Goal: Task Accomplishment & Management: Use online tool/utility

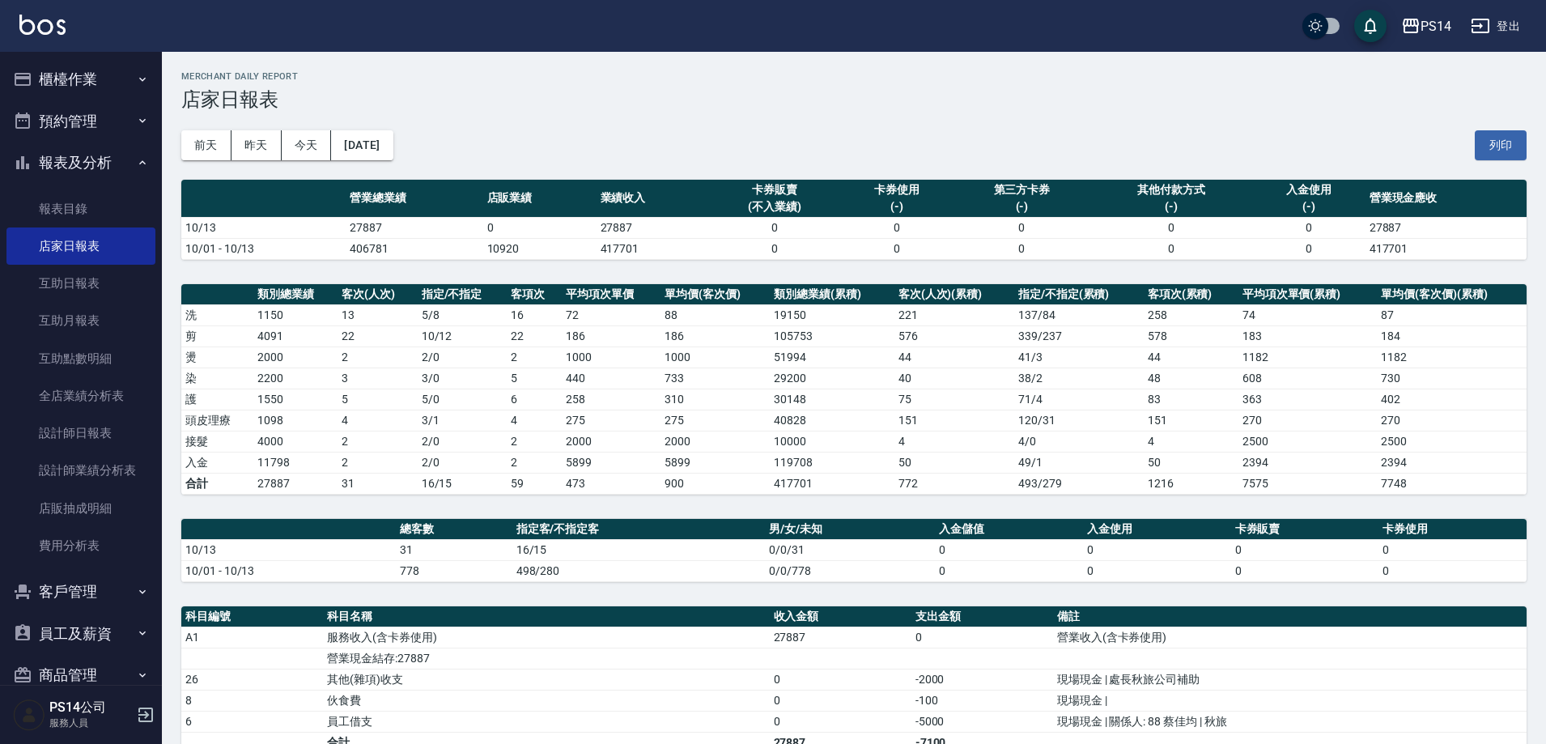
scroll to position [162, 0]
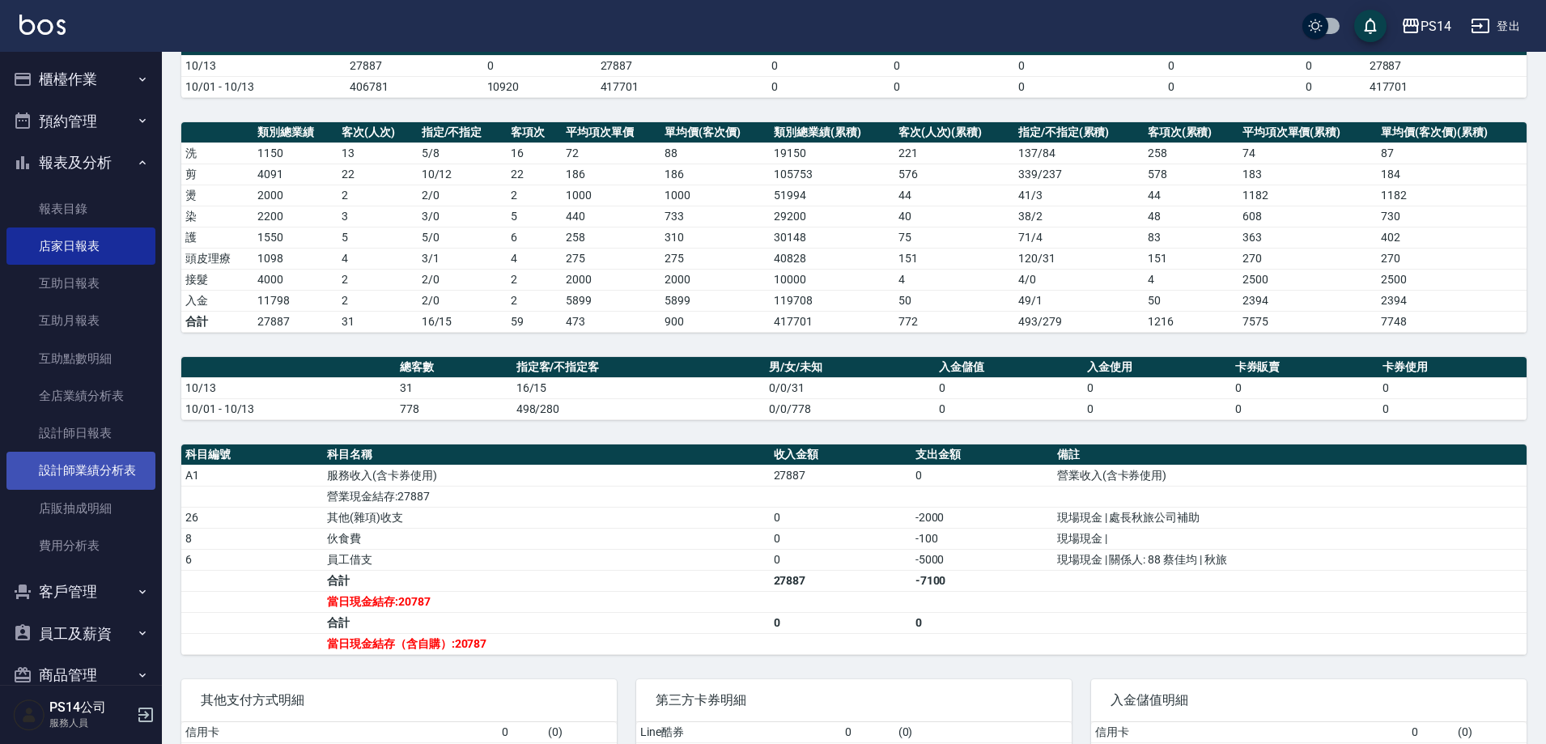
click at [99, 478] on link "設計師業績分析表" at bounding box center [80, 470] width 149 height 37
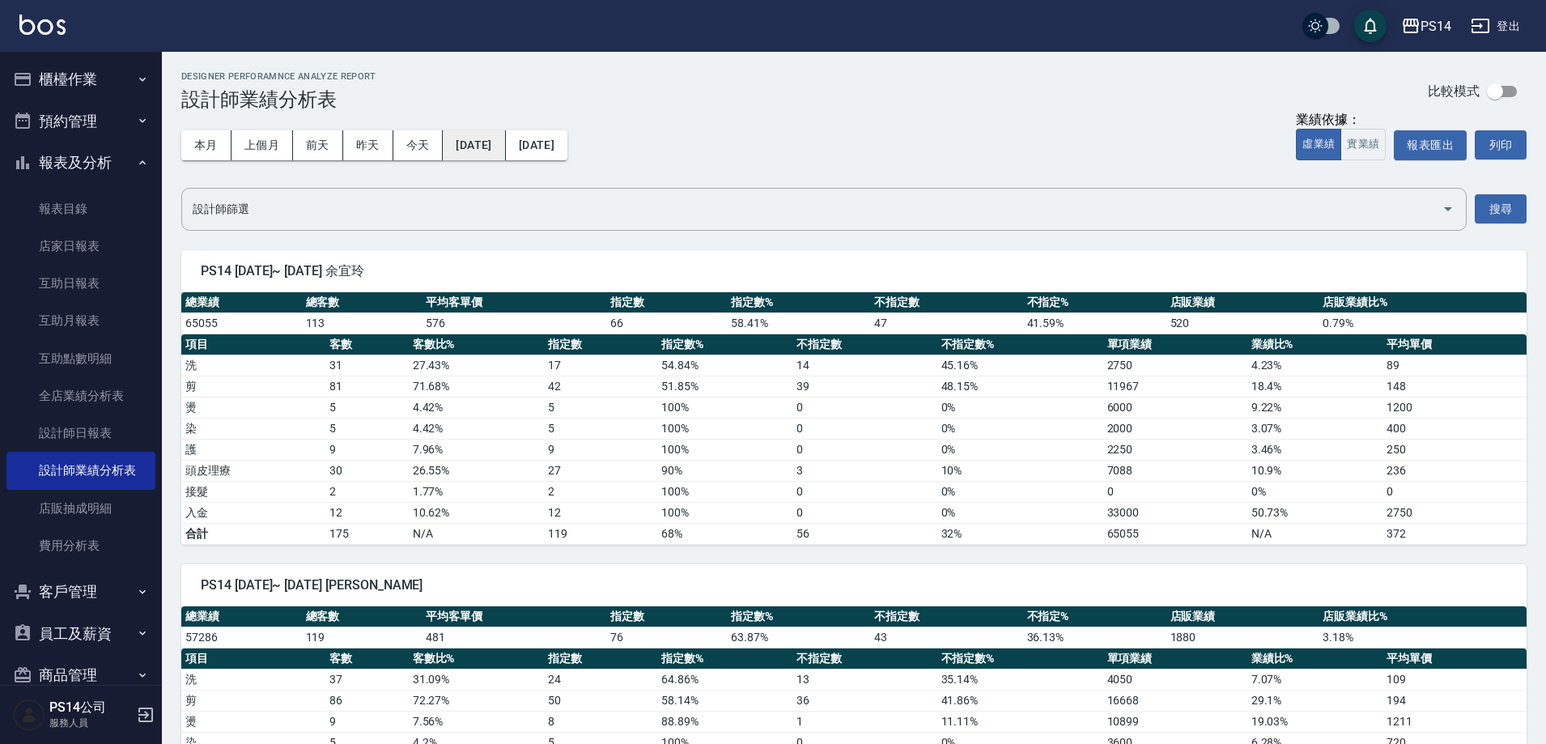
click at [499, 149] on button "[DATE]" at bounding box center [474, 145] width 62 height 30
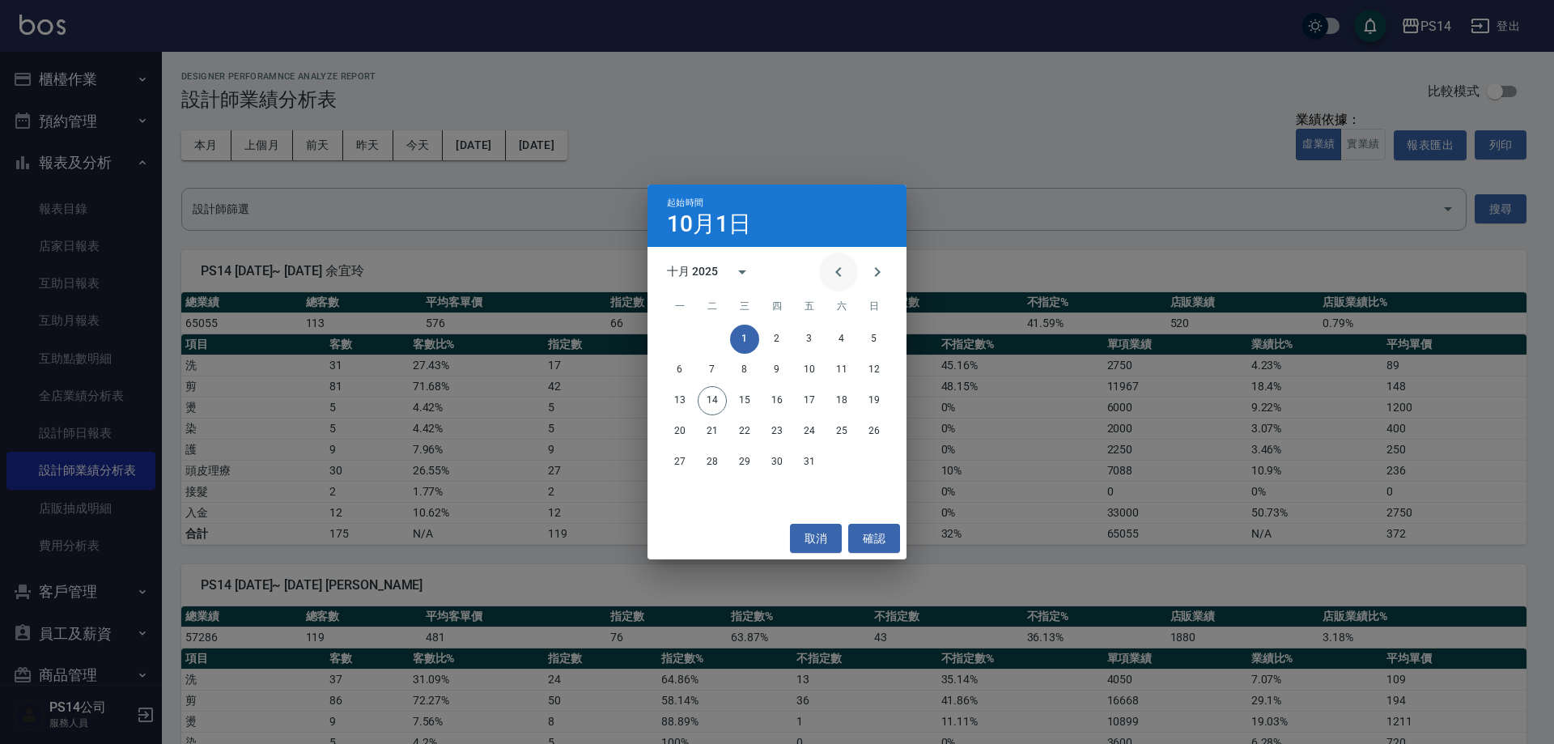
click at [842, 268] on icon "Previous month" at bounding box center [838, 271] width 19 height 19
click at [712, 276] on div "九月 2025" at bounding box center [692, 271] width 51 height 17
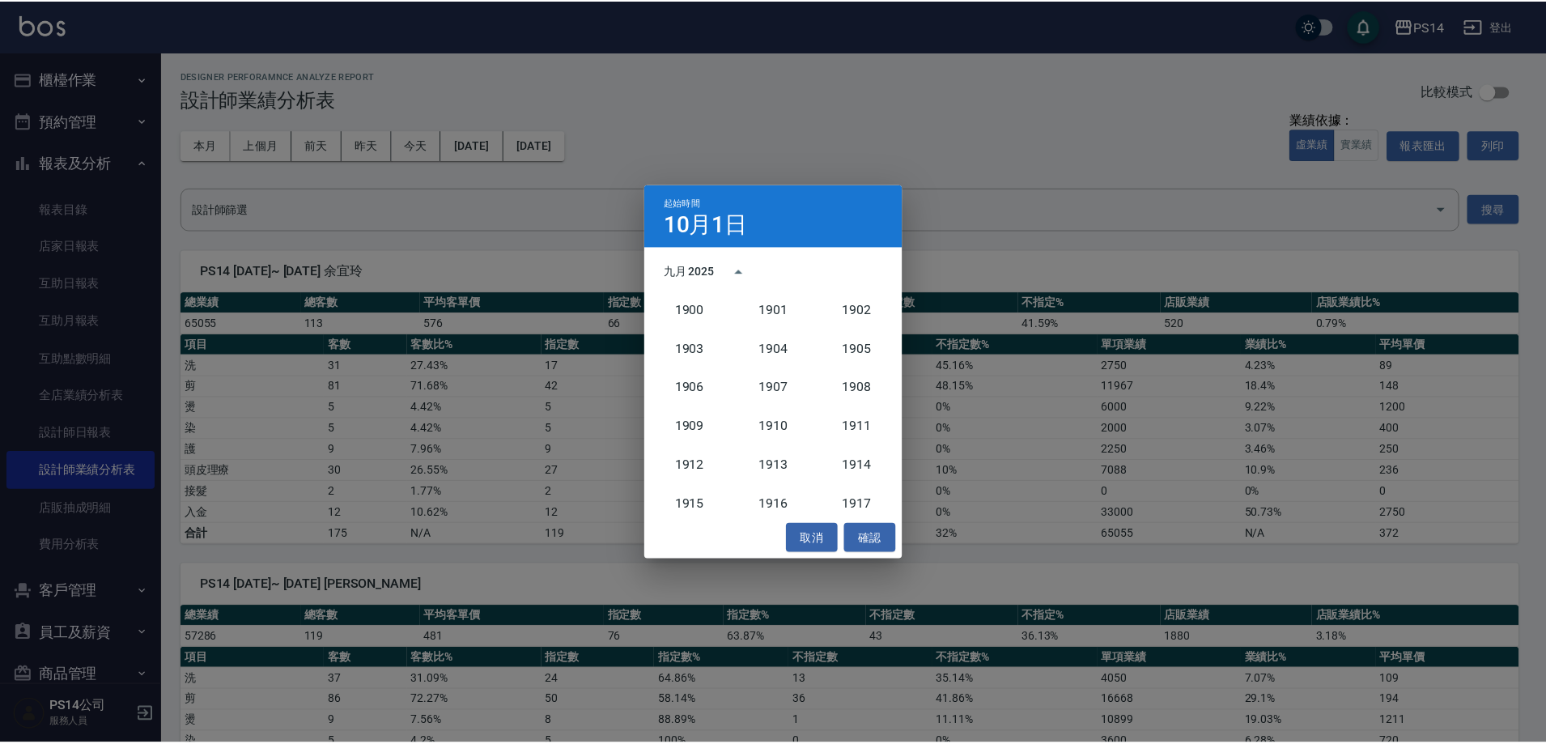
scroll to position [1499, 0]
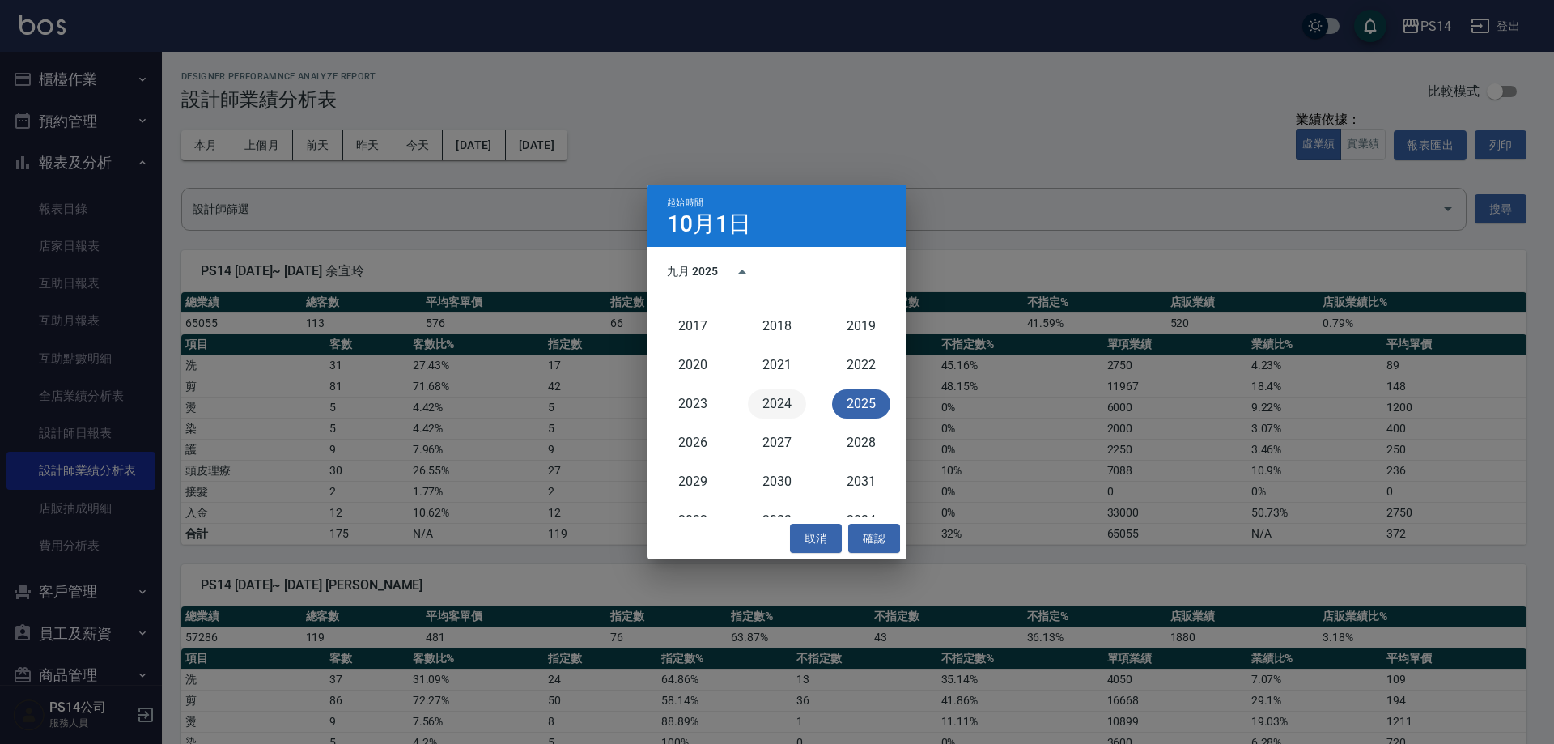
click at [787, 414] on button "2024" at bounding box center [777, 403] width 58 height 29
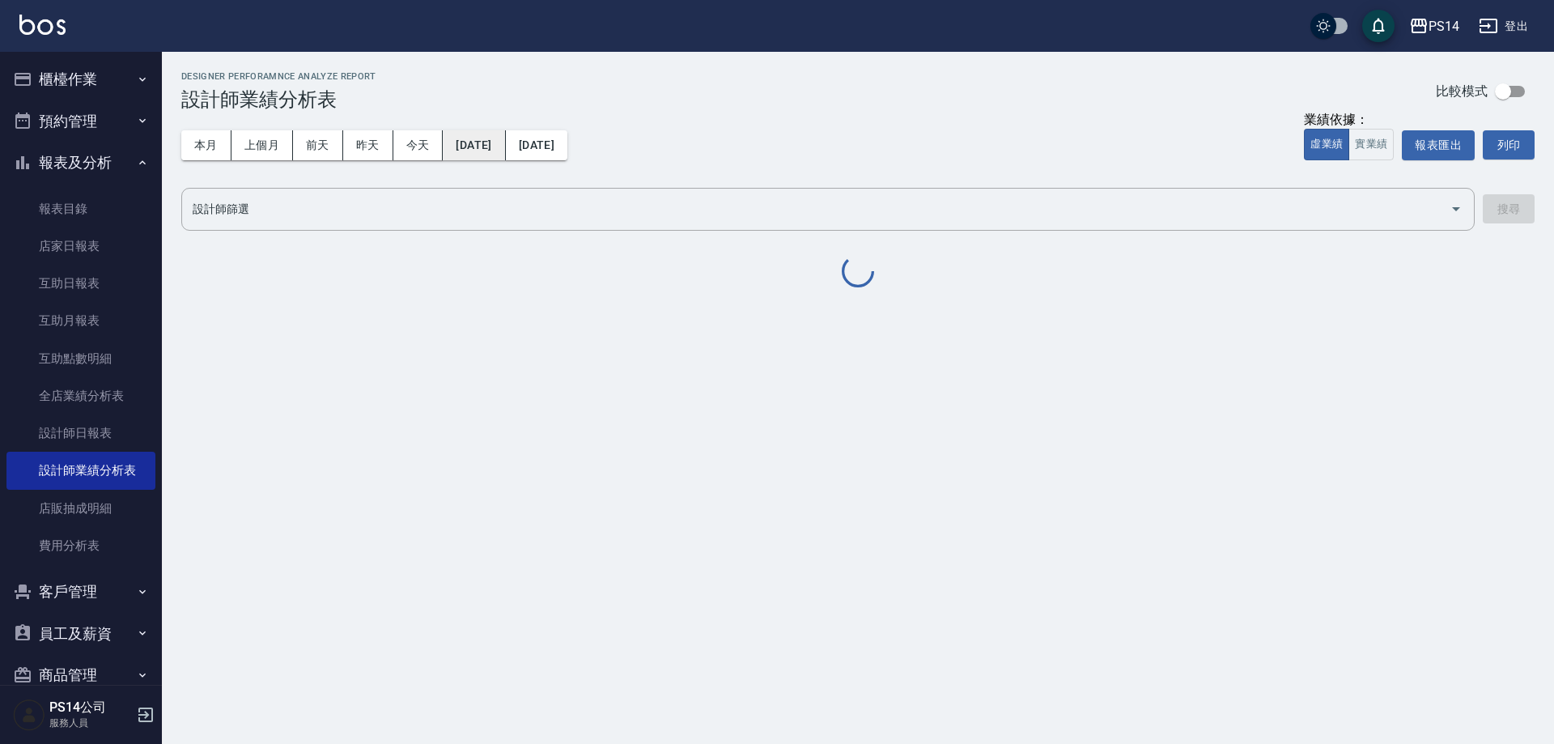
click at [503, 155] on button "[DATE]" at bounding box center [474, 145] width 62 height 30
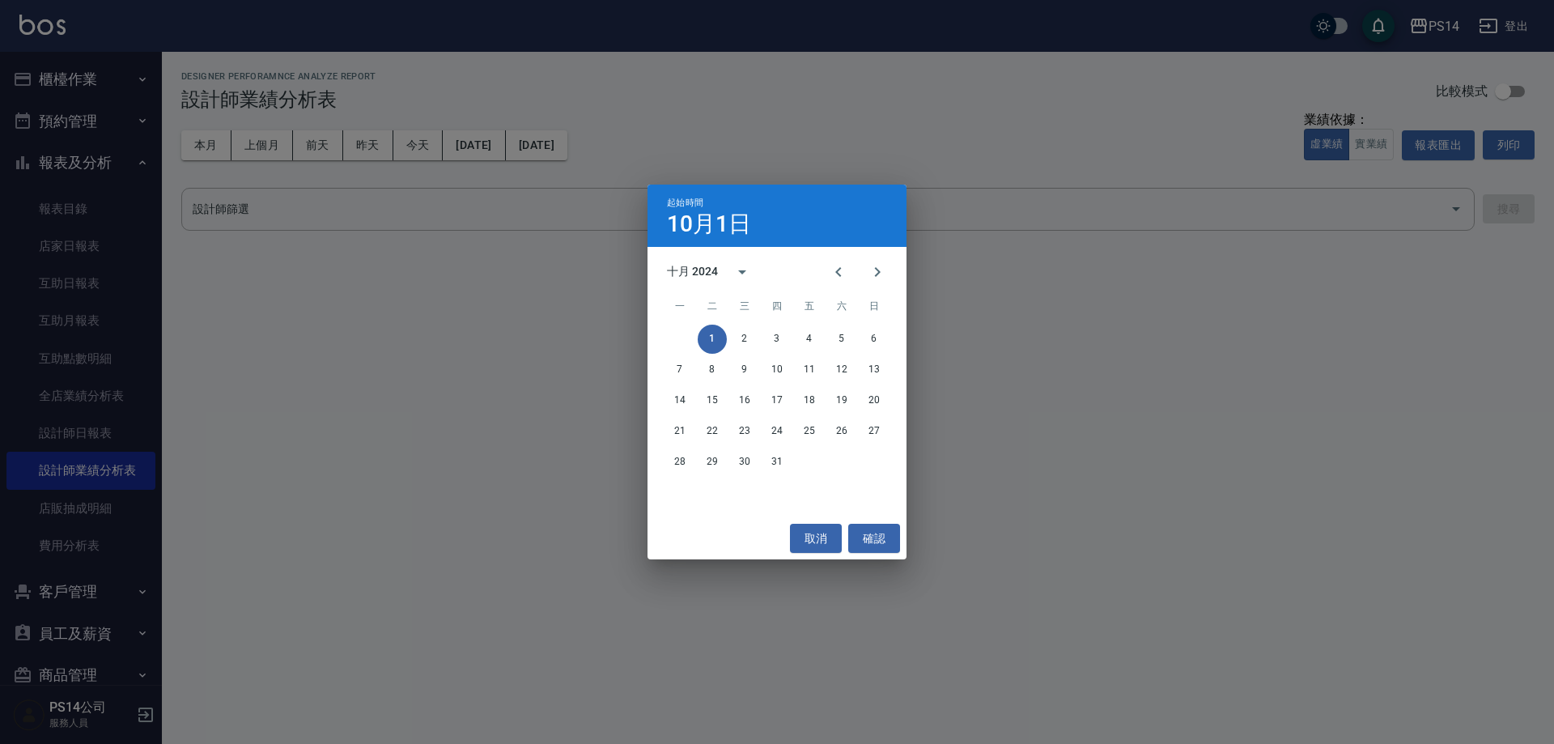
click at [869, 127] on div "起始時間 10月1日 十月 2024 一 二 三 四 五 六 日 1 2 3 4 5 6 7 8 9 10 11 12 13 14 15 16 17 18 1…" at bounding box center [777, 372] width 1554 height 744
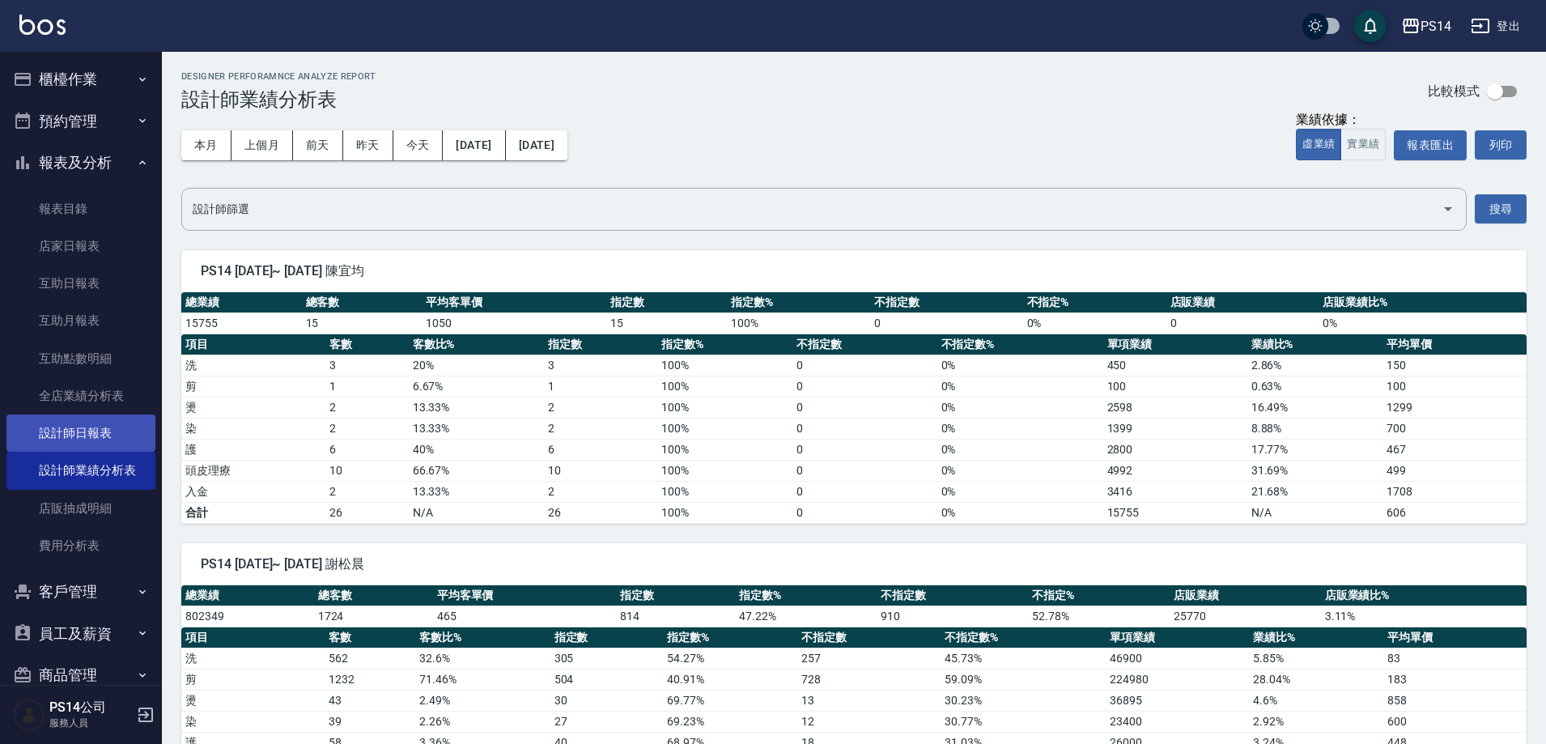
click at [50, 426] on link "設計師日報表" at bounding box center [80, 432] width 149 height 37
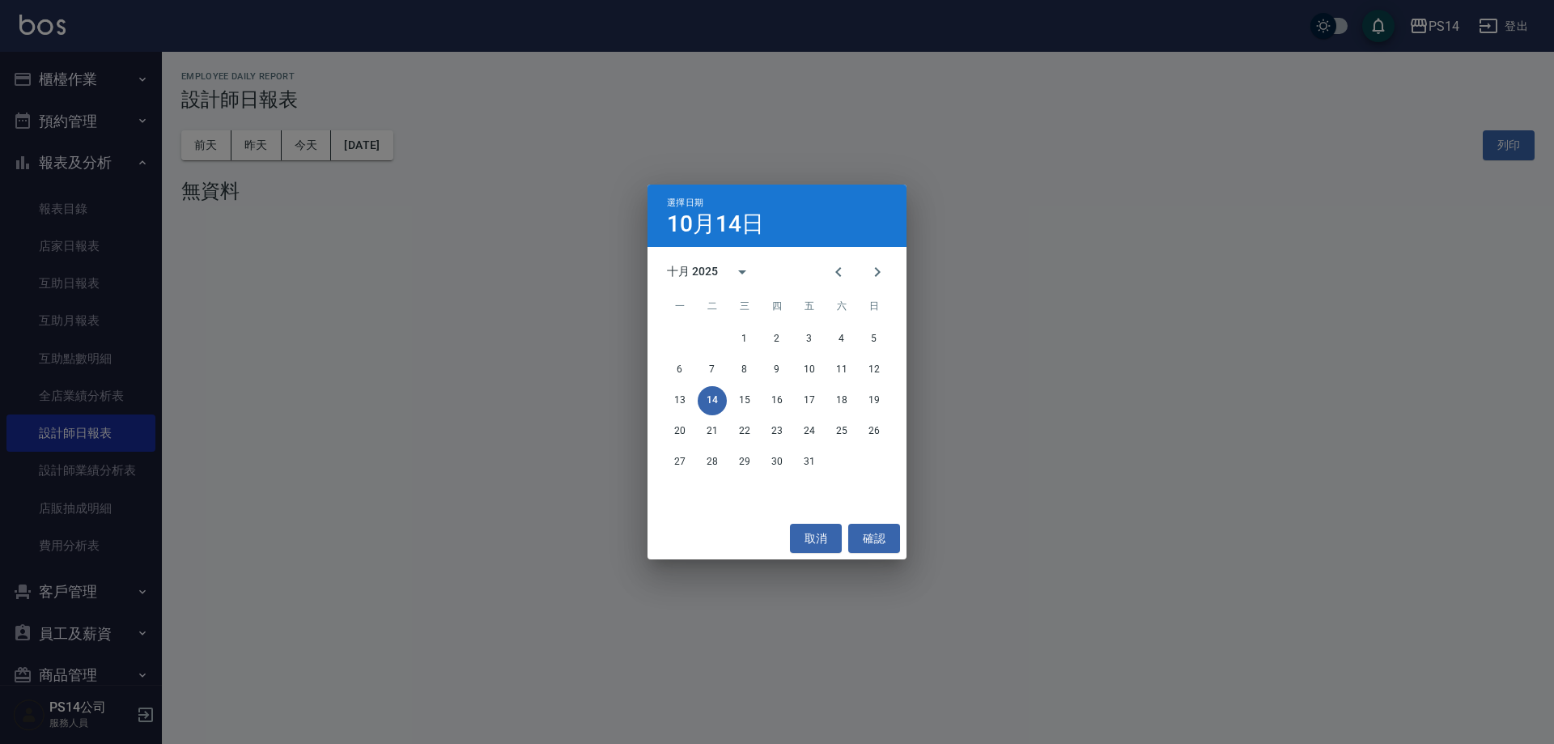
click at [695, 93] on div "選擇日期 10月14日 十月 2025 一 二 三 四 五 六 日 1 2 3 4 5 6 7 8 9 10 11 12 13 14 15 16 17 18 …" at bounding box center [777, 372] width 1554 height 744
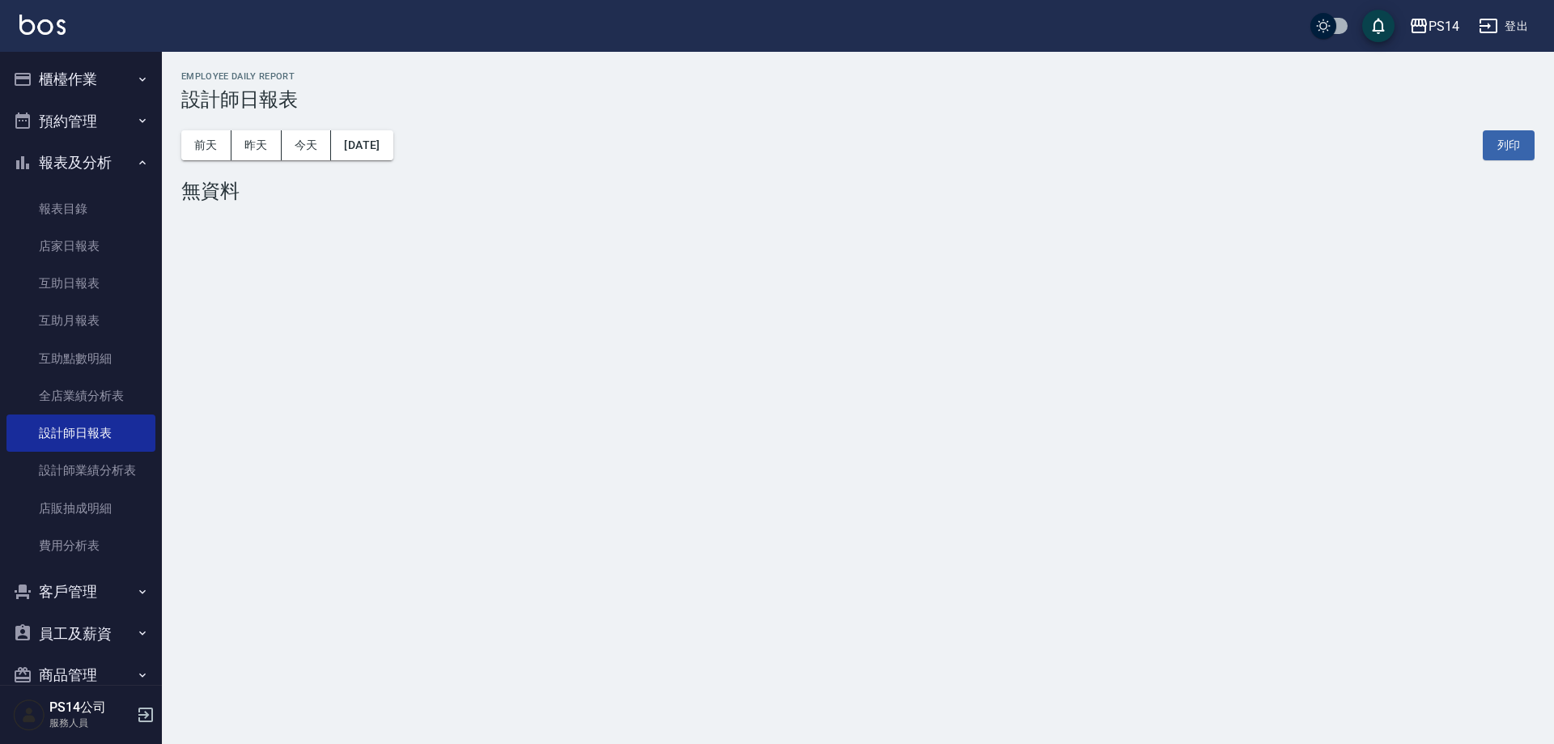
click at [87, 71] on button "櫃檯作業" at bounding box center [80, 79] width 149 height 42
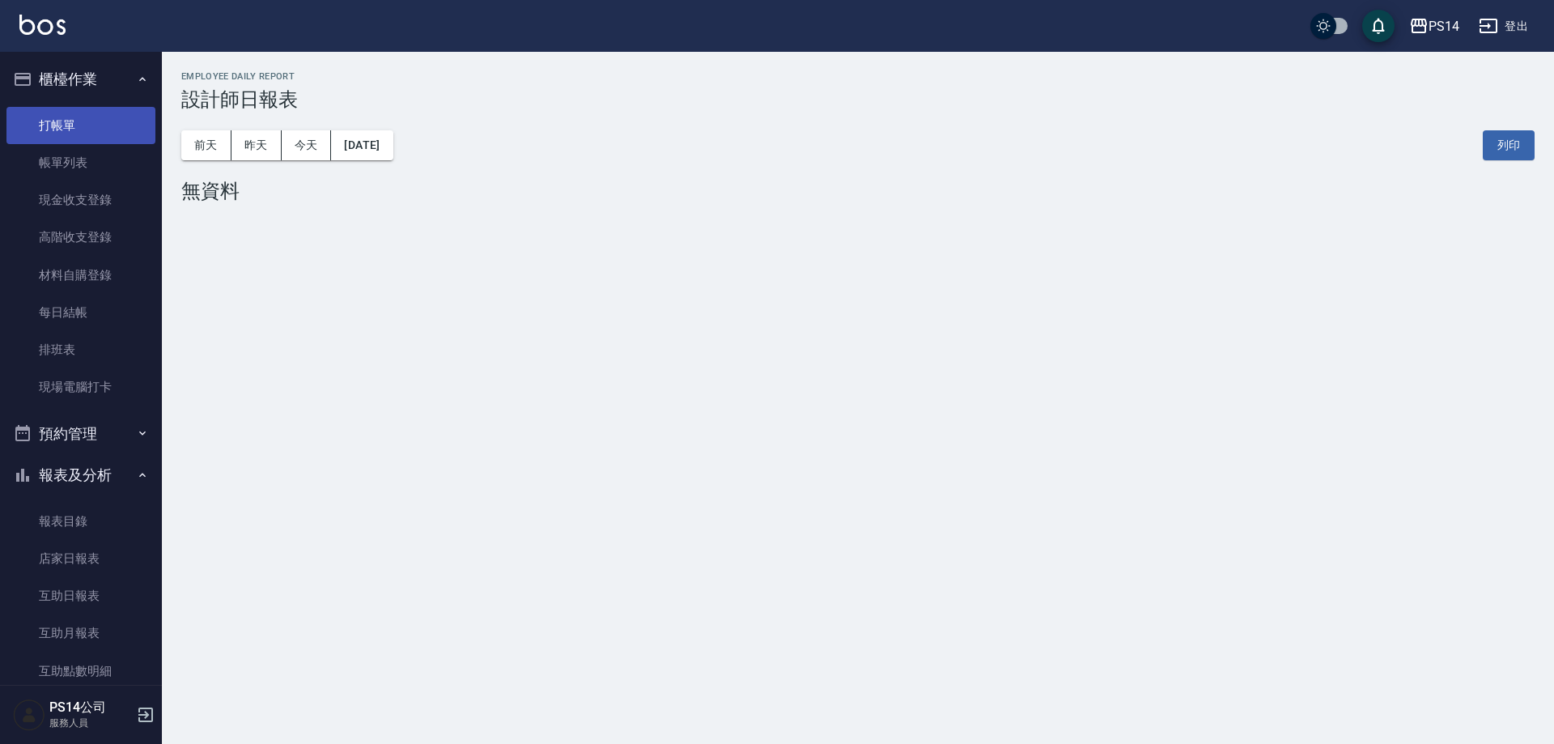
click at [91, 132] on link "打帳單" at bounding box center [80, 125] width 149 height 37
